Goal: Task Accomplishment & Management: Use online tool/utility

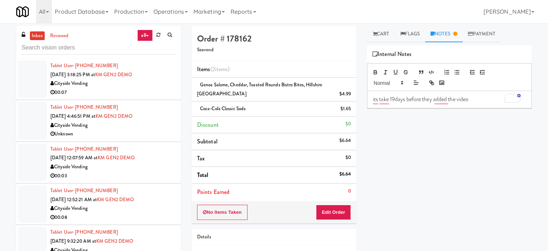
click at [400, 96] on p "its take 19days before they added the video" at bounding box center [449, 99] width 153 height 8
click at [403, 99] on p "its take 19days before they added the video" at bounding box center [449, 99] width 153 height 8
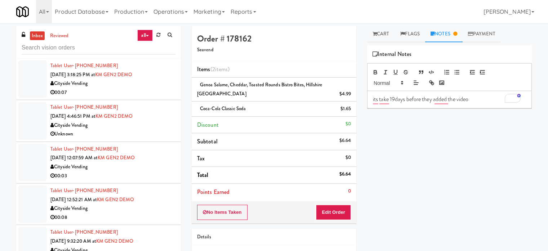
click at [403, 99] on p "its take 19days before they added the video" at bounding box center [449, 99] width 153 height 8
click at [404, 99] on p "its take 19days before they added the video" at bounding box center [449, 99] width 153 height 8
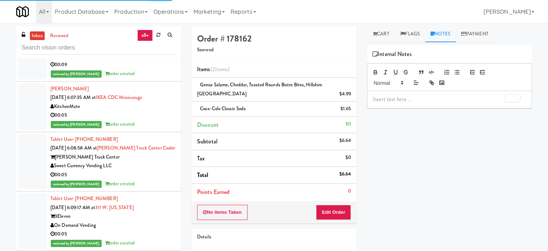
scroll to position [1772, 0]
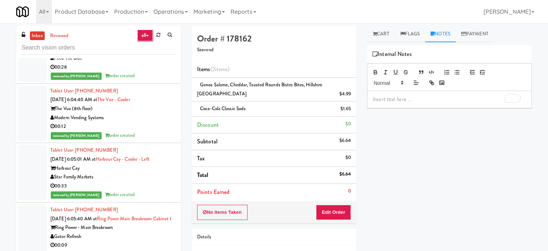
click at [148, 34] on link "all" at bounding box center [144, 36] width 15 height 12
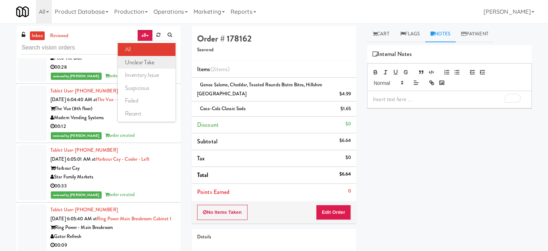
click at [143, 61] on link "unclear take" at bounding box center [147, 62] width 58 height 13
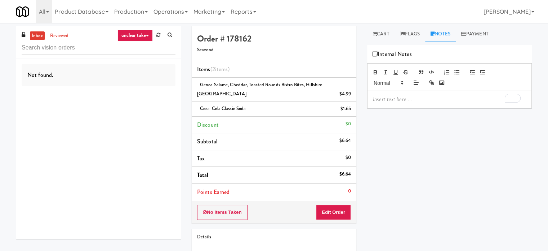
scroll to position [0, 0]
click at [146, 36] on icon at bounding box center [147, 35] width 3 height 1
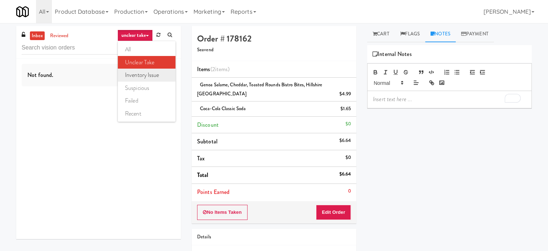
click at [145, 76] on link "inventory issue" at bounding box center [147, 74] width 58 height 13
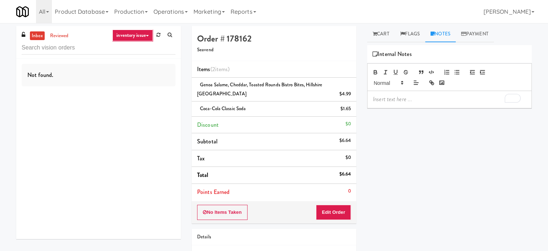
click at [147, 37] on link "inventory issue" at bounding box center [132, 36] width 40 height 12
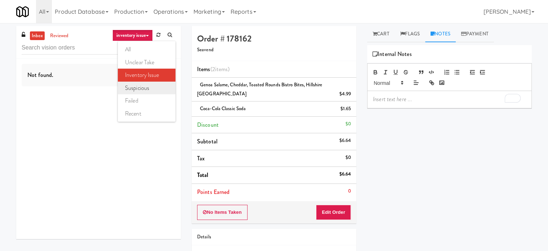
click at [145, 92] on link "suspicious" at bounding box center [147, 87] width 58 height 13
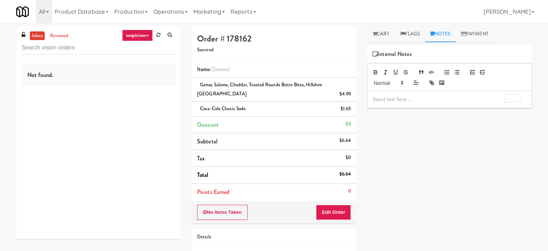
click at [149, 35] on icon at bounding box center [147, 35] width 3 height 1
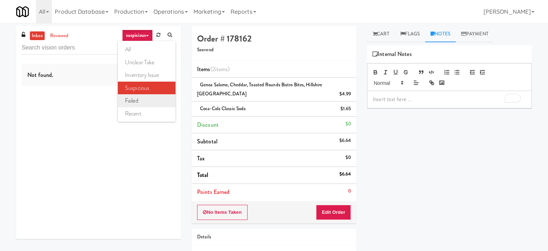
click at [133, 99] on link "failed" at bounding box center [147, 100] width 58 height 13
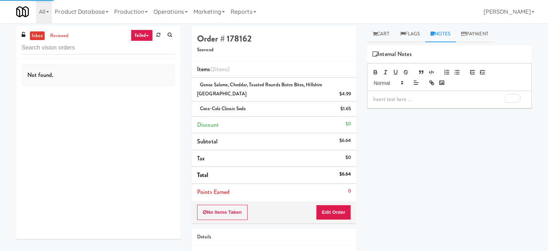
click at [146, 33] on link "failed" at bounding box center [142, 36] width 22 height 12
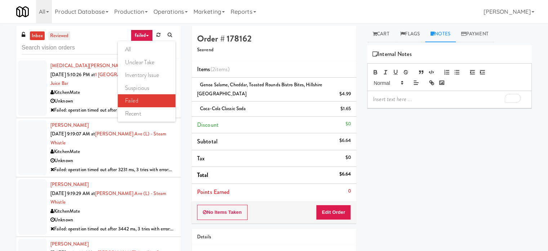
click at [59, 36] on link "reviewed" at bounding box center [59, 35] width 22 height 9
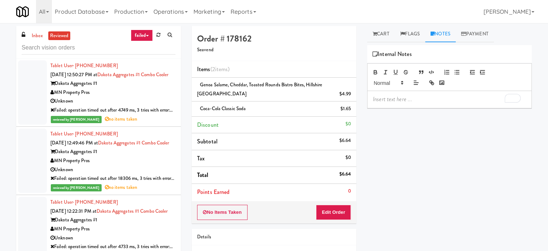
click at [150, 35] on link "failed" at bounding box center [142, 36] width 22 height 12
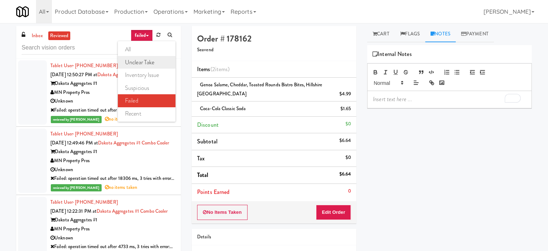
click at [147, 63] on link "unclear take" at bounding box center [147, 62] width 58 height 13
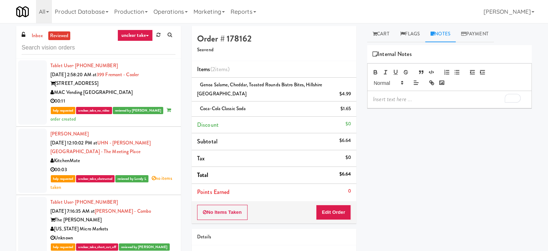
click at [146, 34] on link "unclear take" at bounding box center [135, 36] width 35 height 12
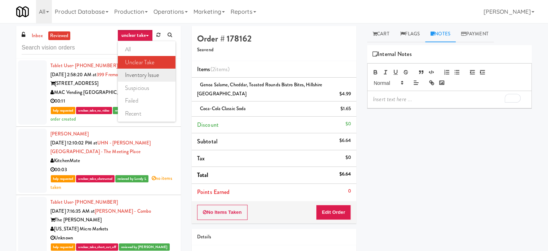
click at [136, 74] on link "inventory issue" at bounding box center [147, 74] width 58 height 13
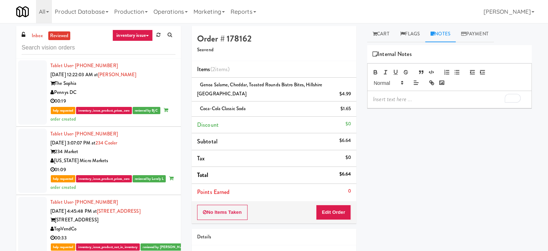
click at [146, 35] on icon at bounding box center [147, 35] width 3 height 1
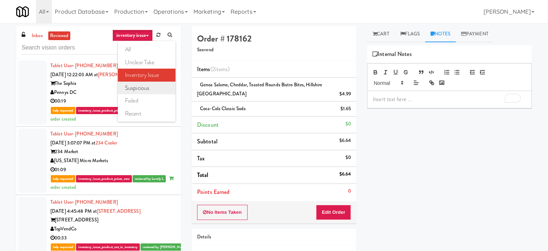
click at [149, 89] on link "suspicious" at bounding box center [147, 87] width 58 height 13
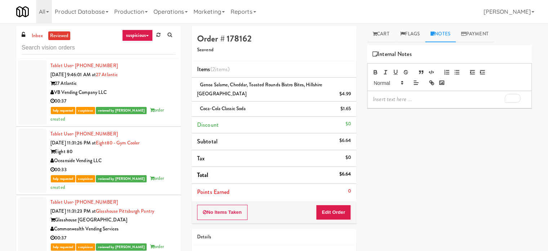
click at [148, 36] on icon at bounding box center [147, 35] width 3 height 1
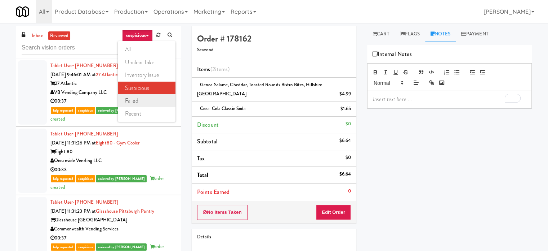
click at [138, 98] on link "failed" at bounding box center [147, 100] width 58 height 13
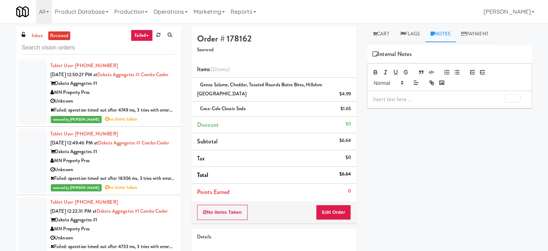
click at [149, 35] on link "failed" at bounding box center [142, 36] width 22 height 12
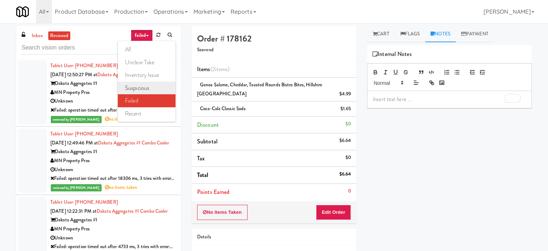
click at [137, 88] on link "suspicious" at bounding box center [147, 87] width 58 height 13
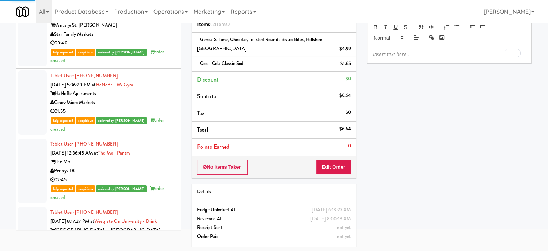
scroll to position [4571, 0]
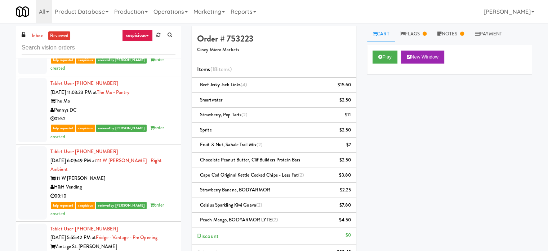
click at [146, 35] on icon at bounding box center [147, 35] width 3 height 1
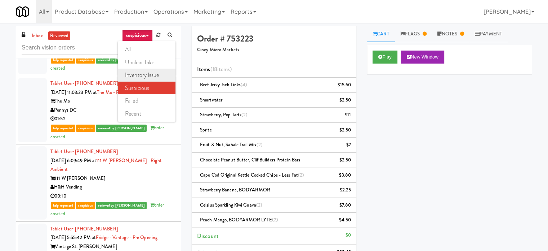
click at [147, 75] on link "inventory issue" at bounding box center [147, 74] width 58 height 13
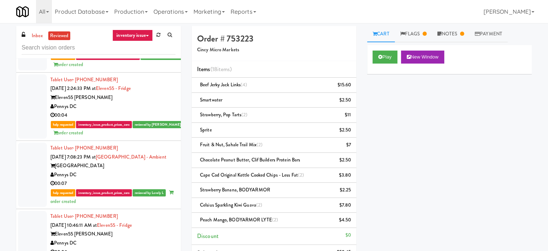
scroll to position [901, 0]
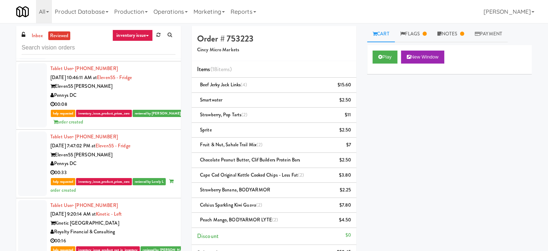
click at [145, 35] on link "inventory issue" at bounding box center [132, 36] width 40 height 12
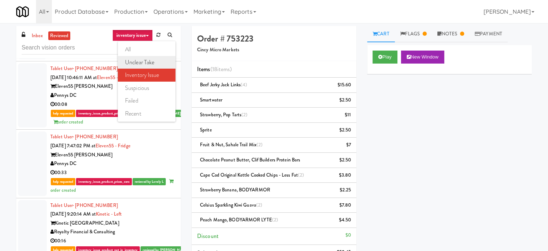
click at [154, 62] on link "unclear take" at bounding box center [147, 62] width 58 height 13
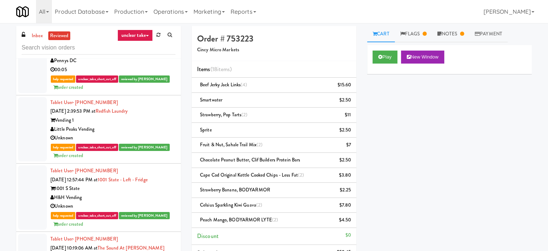
scroll to position [551, 0]
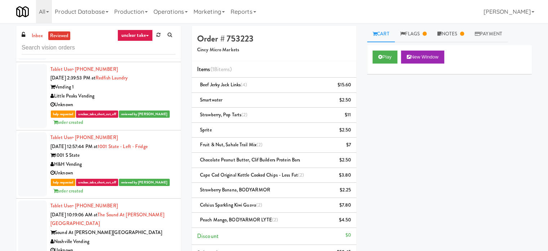
click at [157, 101] on div "Little Peaks Vending" at bounding box center [112, 96] width 125 height 9
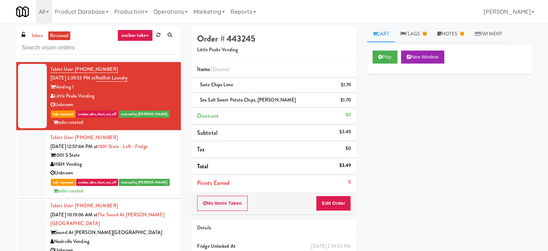
click at [159, 177] on div "Unknown" at bounding box center [112, 172] width 125 height 9
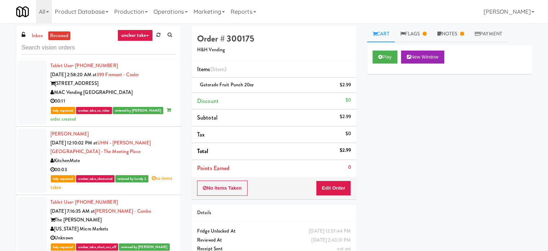
click at [153, 92] on div "MAC Vending [GEOGRAPHIC_DATA]" at bounding box center [112, 92] width 125 height 9
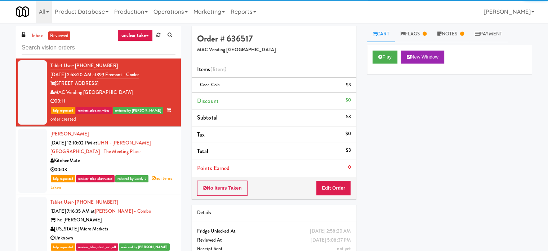
click at [147, 163] on div "KitchenMate" at bounding box center [112, 160] width 125 height 9
